Goal: Transaction & Acquisition: Purchase product/service

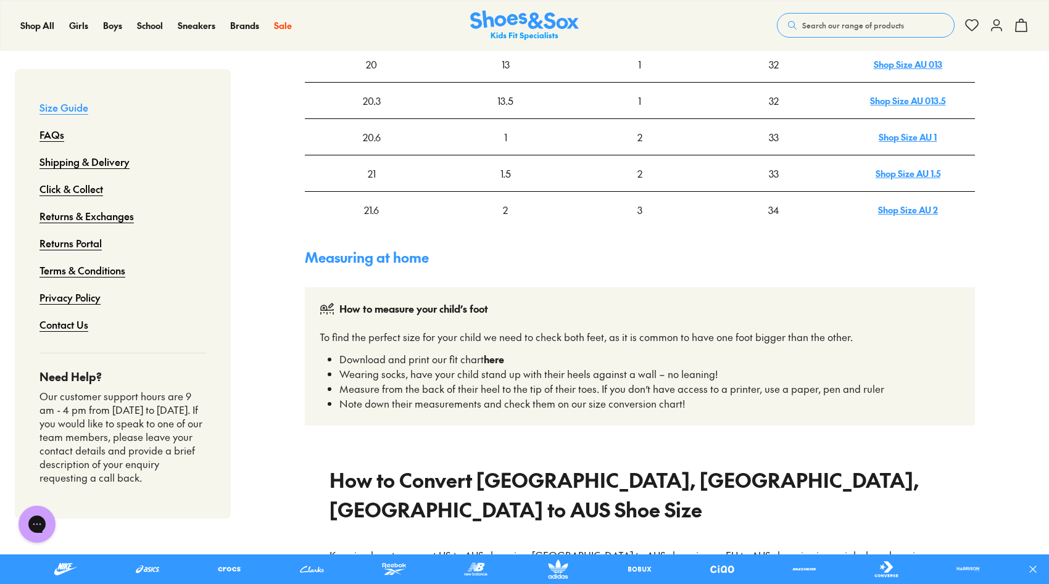
scroll to position [696, 0]
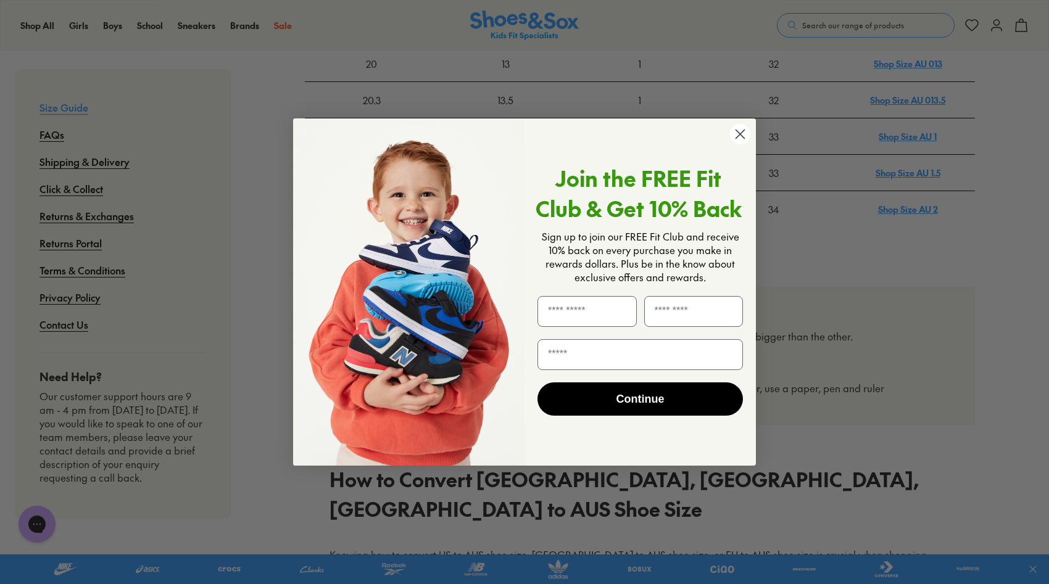
click at [744, 138] on icon "Close dialog" at bounding box center [740, 134] width 9 height 9
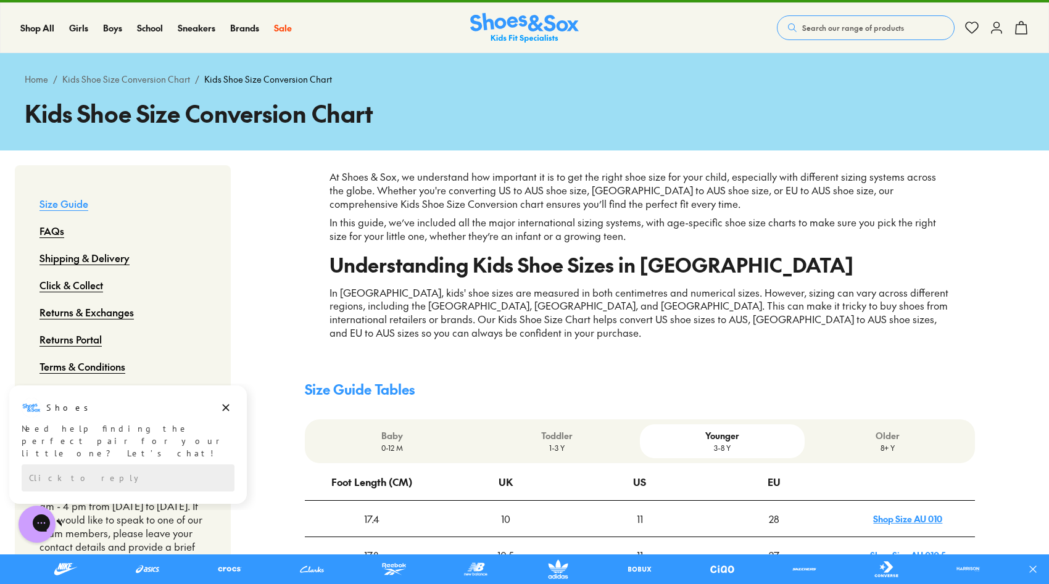
scroll to position [0, 0]
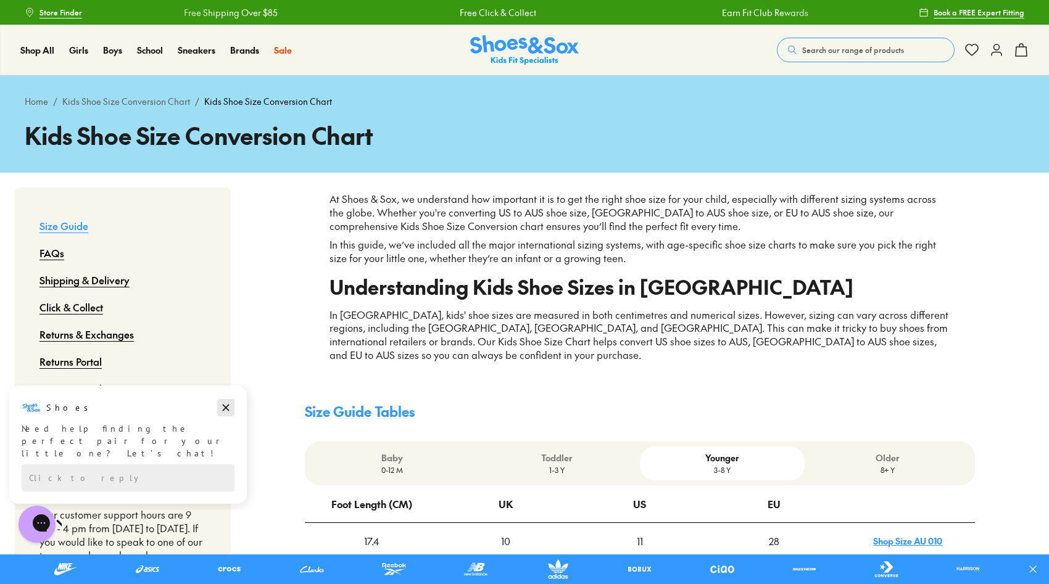
click at [223, 407] on icon "Dismiss campaign" at bounding box center [226, 407] width 12 height 15
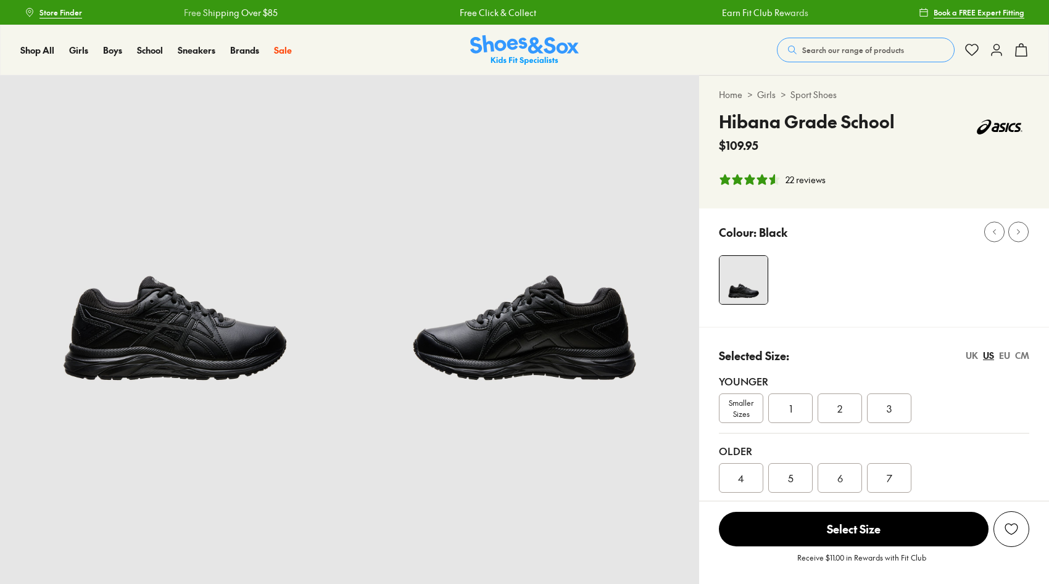
select select "*"
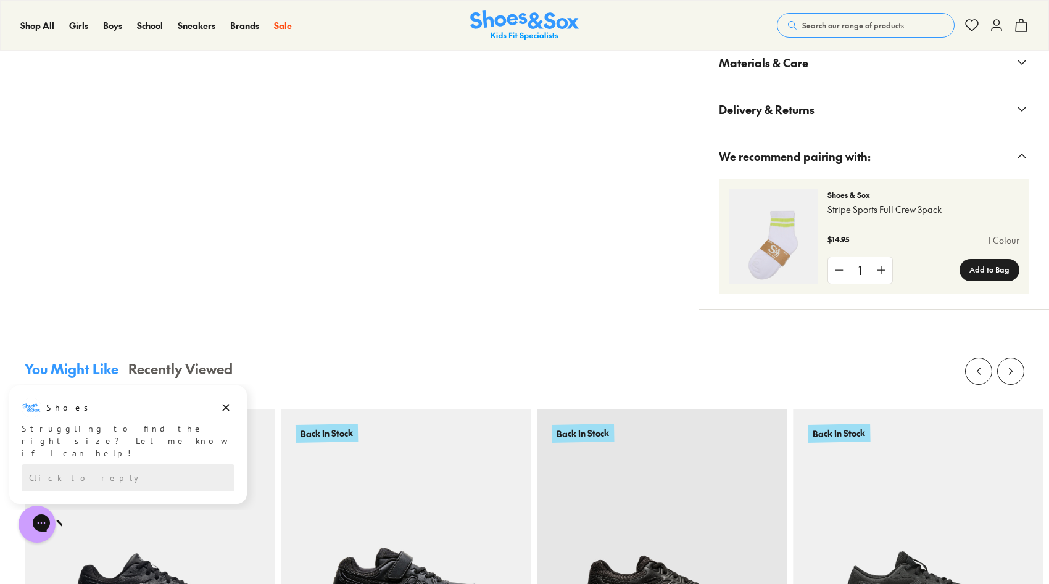
scroll to position [909, 0]
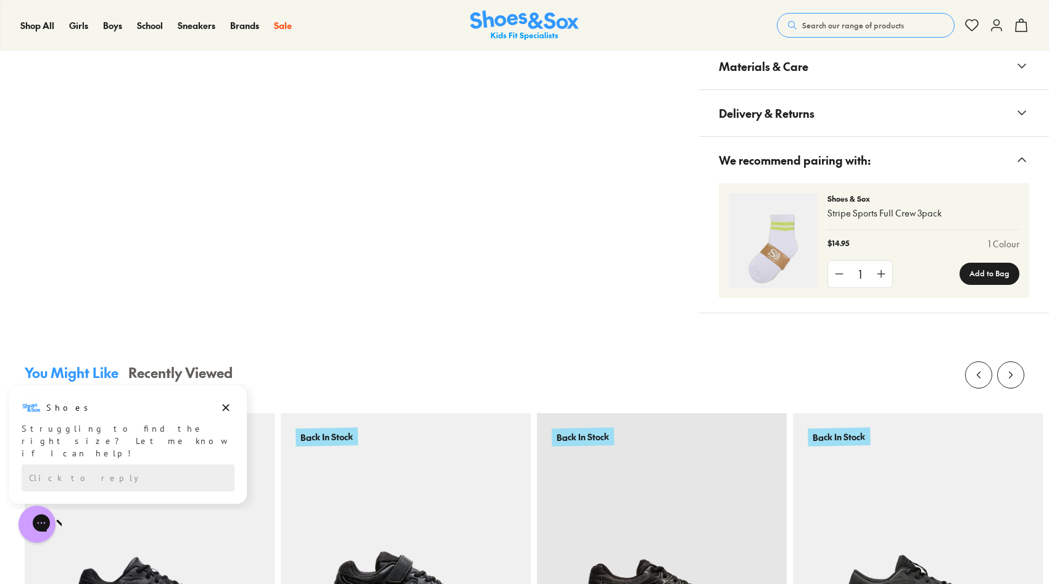
click at [1016, 27] on icon at bounding box center [1021, 19] width 15 height 15
